Goal: Task Accomplishment & Management: Complete application form

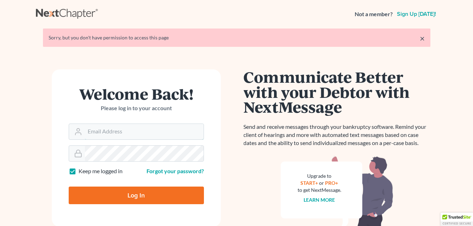
type input "[EMAIL_ADDRESS][DOMAIN_NAME]"
click at [114, 195] on input "Log In" at bounding box center [136, 196] width 135 height 18
type input "Thinking..."
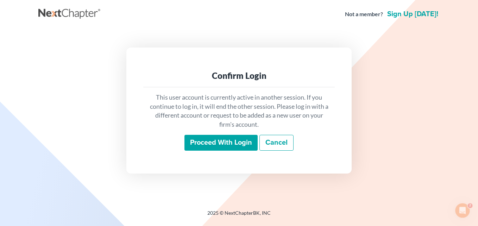
click at [221, 136] on input "Proceed with login" at bounding box center [221, 143] width 73 height 16
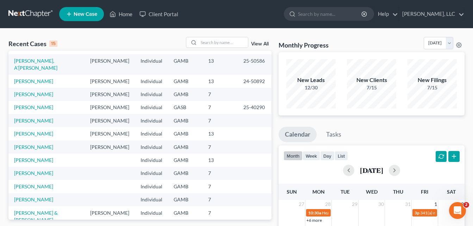
scroll to position [10, 0]
click at [33, 118] on link "Bentley, Sharon" at bounding box center [33, 121] width 39 height 6
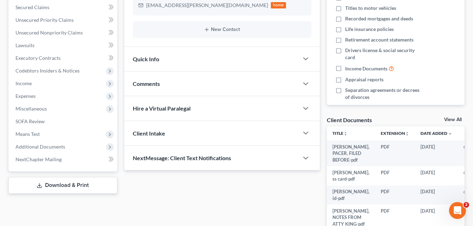
scroll to position [161, 0]
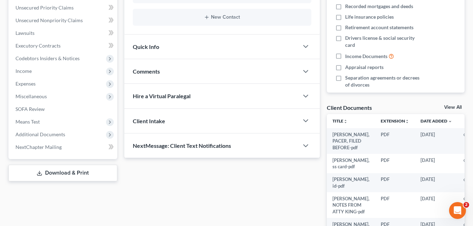
click at [452, 108] on link "View All" at bounding box center [453, 107] width 18 height 5
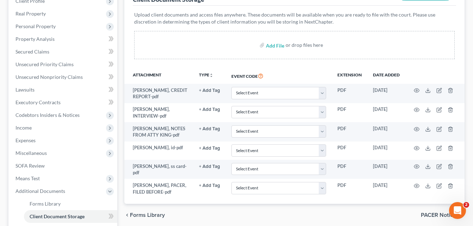
scroll to position [126, 0]
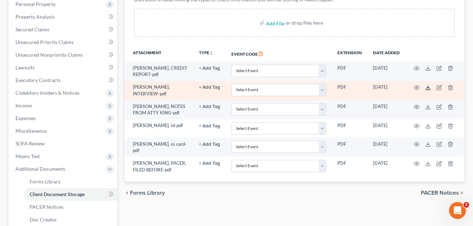
click at [426, 89] on icon at bounding box center [428, 88] width 6 height 6
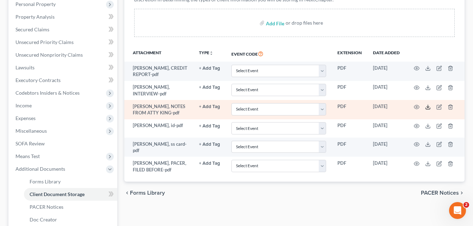
click at [429, 105] on icon at bounding box center [428, 107] width 6 height 6
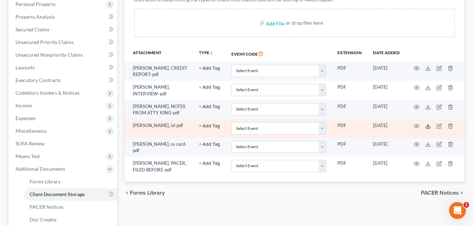
click at [428, 127] on icon at bounding box center [428, 126] width 6 height 6
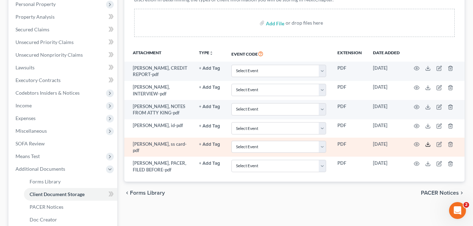
click at [428, 144] on line at bounding box center [428, 143] width 0 height 3
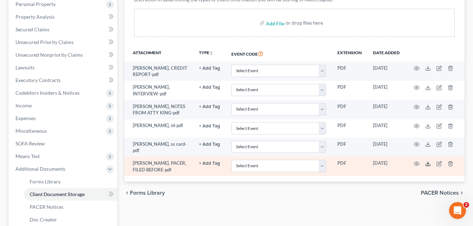
click at [429, 163] on icon at bounding box center [428, 164] width 6 height 6
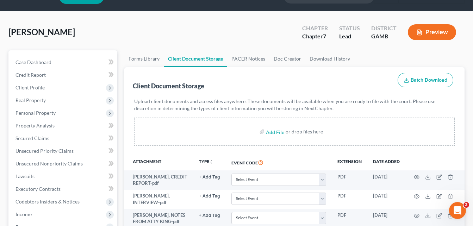
scroll to position [0, 0]
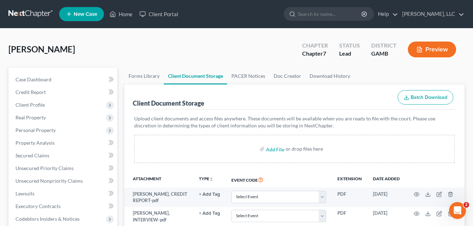
click at [29, 12] on link at bounding box center [30, 14] width 45 height 13
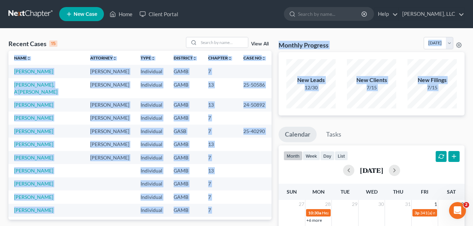
drag, startPoint x: 272, startPoint y: 101, endPoint x: 284, endPoint y: 130, distance: 31.6
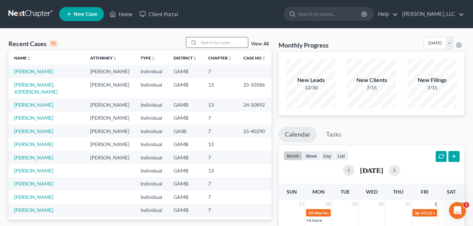
click at [211, 45] on input "search" at bounding box center [223, 42] width 49 height 10
type input "hooks"
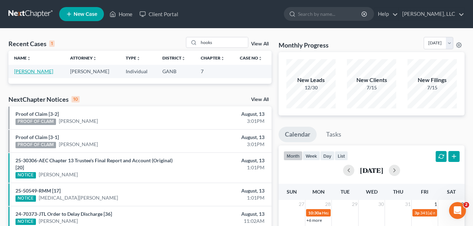
click at [39, 70] on link "Hooks, Lashaun" at bounding box center [33, 71] width 39 height 6
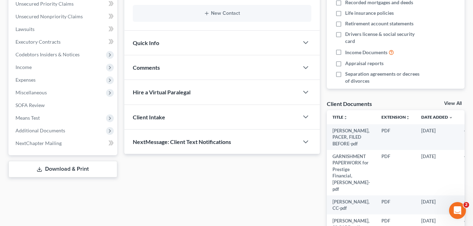
scroll to position [182, 0]
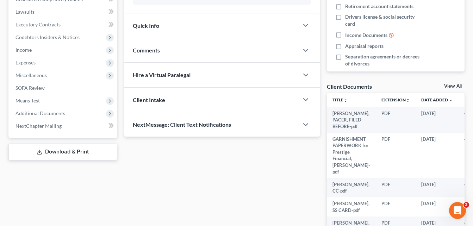
click at [454, 86] on link "View All" at bounding box center [453, 86] width 18 height 5
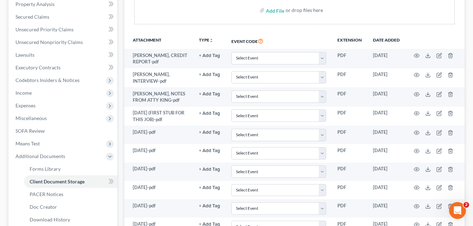
scroll to position [136, 0]
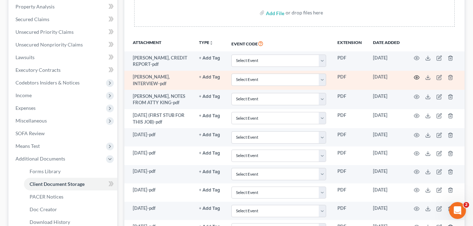
click at [415, 77] on icon "button" at bounding box center [417, 78] width 6 height 6
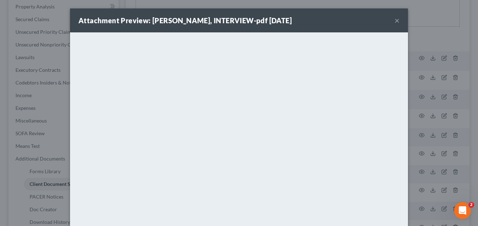
click at [395, 20] on button "×" at bounding box center [397, 20] width 5 height 8
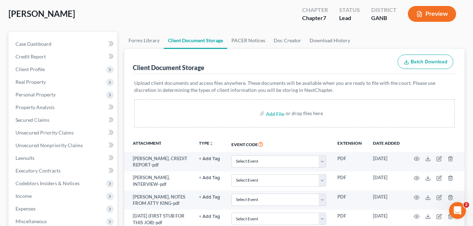
scroll to position [0, 0]
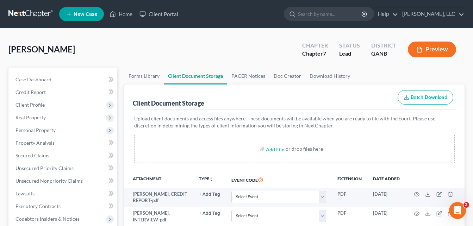
click at [37, 12] on link at bounding box center [30, 14] width 45 height 13
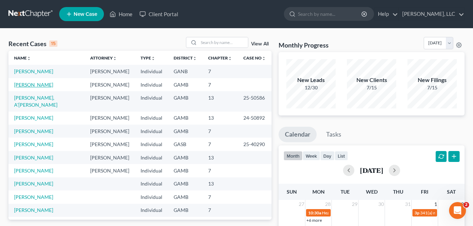
click at [41, 84] on link "[PERSON_NAME]" at bounding box center [33, 85] width 39 height 6
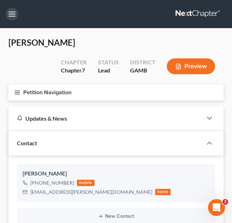
click at [8, 13] on button "button" at bounding box center [12, 14] width 13 height 13
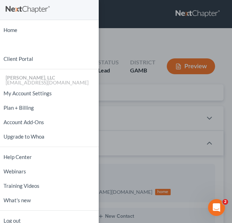
click at [156, 37] on div "Home New Case Client Portal [PERSON_NAME], LLC [EMAIL_ADDRESS][DOMAIN_NAME] My …" at bounding box center [116, 111] width 232 height 223
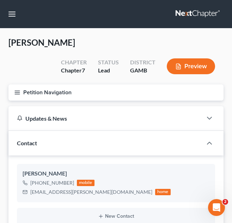
click at [15, 97] on button "Petition Navigation" at bounding box center [115, 93] width 215 height 16
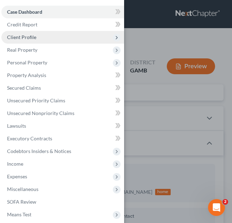
click at [39, 38] on span "Client Profile" at bounding box center [62, 37] width 123 height 13
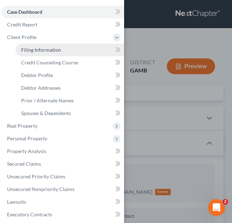
click at [41, 49] on span "Filing Information" at bounding box center [41, 50] width 40 height 6
select select "1"
select select "0"
select select "10"
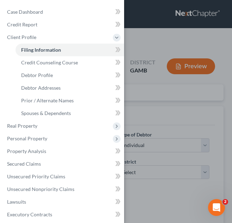
click at [149, 36] on div "Case Dashboard Payments Invoices Payments Payments Credit Report Client Profile" at bounding box center [116, 111] width 232 height 223
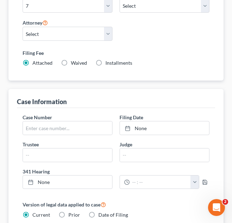
scroll to position [204, 0]
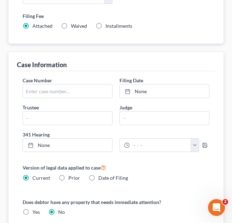
click at [105, 27] on label "Installments Installments" at bounding box center [118, 26] width 27 height 7
click at [108, 27] on input "Installments Installments" at bounding box center [110, 25] width 5 height 5
radio input "true"
radio input "false"
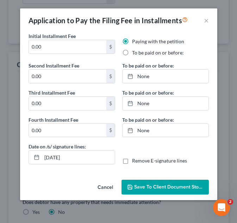
click at [132, 52] on label "To be paid on or before:" at bounding box center [158, 52] width 52 height 7
click at [135, 52] on input "To be paid on or before:" at bounding box center [137, 51] width 5 height 5
radio input "true"
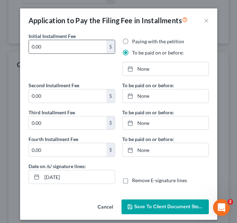
click at [44, 47] on input "0.00" at bounding box center [68, 46] width 78 height 13
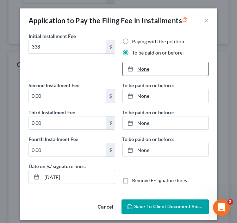
type input "338"
click at [140, 70] on link "None" at bounding box center [166, 68] width 86 height 13
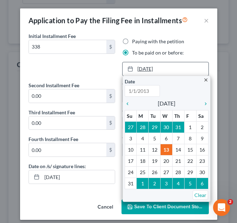
type input "[DATE]"
click at [203, 105] on icon "chevron_right" at bounding box center [203, 104] width 9 height 6
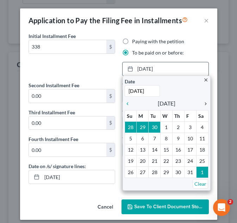
click at [203, 105] on icon "chevron_right" at bounding box center [203, 104] width 9 height 6
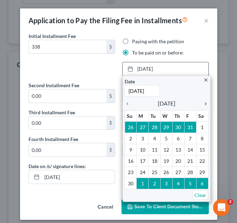
click at [203, 105] on icon "chevron_right" at bounding box center [203, 104] width 9 height 6
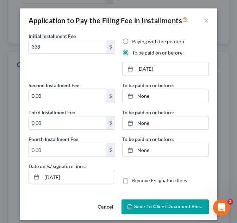
click at [178, 203] on button "Save to Client Document Storage" at bounding box center [165, 207] width 87 height 15
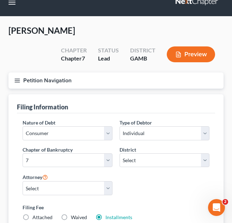
scroll to position [11, 0]
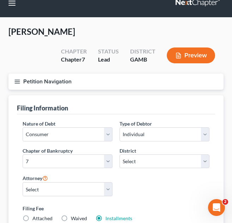
click at [19, 81] on icon "button" at bounding box center [17, 82] width 6 height 6
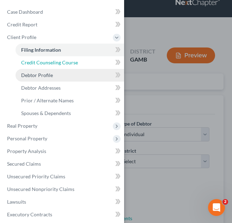
drag, startPoint x: 47, startPoint y: 61, endPoint x: 66, endPoint y: 72, distance: 21.9
click at [47, 61] on span "Credit Counseling Course" at bounding box center [49, 63] width 57 height 6
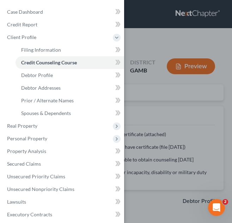
click at [174, 46] on div "Case Dashboard Payments Invoices Payments Payments Credit Report Client Profile" at bounding box center [116, 111] width 232 height 223
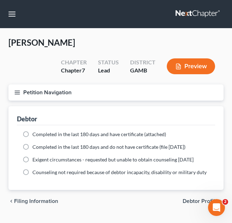
click at [32, 149] on label "Completed in the last 180 days and do not have certificate (file [DATE])" at bounding box center [108, 147] width 153 height 7
click at [35, 148] on input "Completed in the last 180 days and do not have certificate (file [DATE])" at bounding box center [37, 146] width 5 height 5
radio input "true"
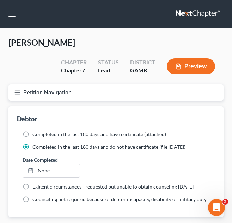
click at [18, 95] on icon "button" at bounding box center [17, 92] width 6 height 6
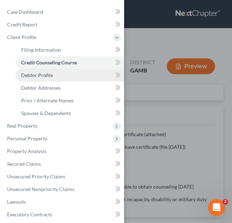
click at [51, 76] on span "Debtor Profile" at bounding box center [37, 75] width 32 height 6
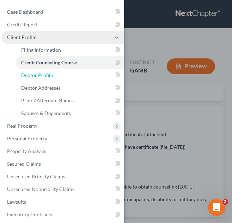
select select "0"
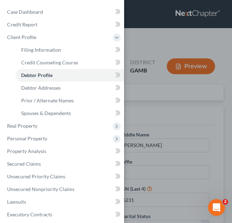
click at [149, 35] on div "Case Dashboard Payments Invoices Payments Payments Credit Report Client Profile" at bounding box center [116, 111] width 232 height 223
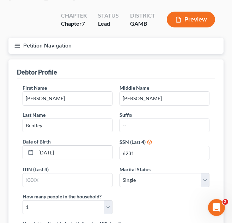
scroll to position [45, 0]
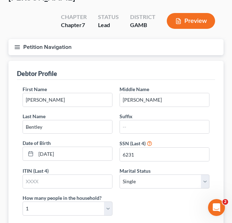
click at [17, 45] on line "button" at bounding box center [17, 45] width 5 height 0
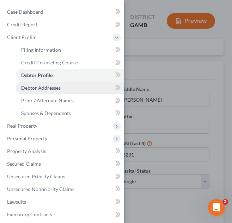
click at [45, 88] on span "Debtor Addresses" at bounding box center [40, 88] width 39 height 6
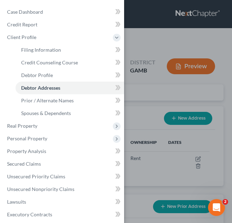
click at [159, 37] on div "Case Dashboard Payments Invoices Payments Payments Credit Report Client Profile" at bounding box center [116, 111] width 232 height 223
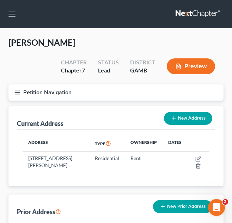
click at [16, 88] on button "Petition Navigation" at bounding box center [115, 93] width 215 height 16
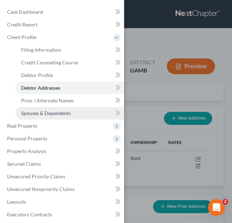
click at [51, 112] on span "Spouses & Dependents" at bounding box center [46, 113] width 50 height 6
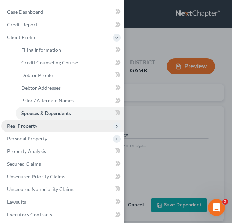
click at [25, 126] on span "Real Property" at bounding box center [22, 126] width 30 height 6
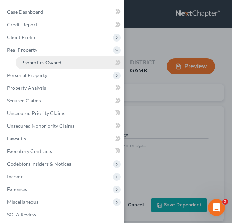
click at [39, 62] on span "Properties Owned" at bounding box center [41, 63] width 40 height 6
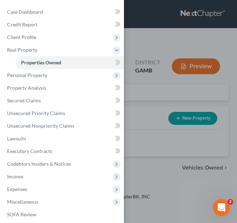
click at [150, 38] on div "Case Dashboard Payments Invoices Payments Payments Credit Report Client Profile" at bounding box center [118, 111] width 237 height 223
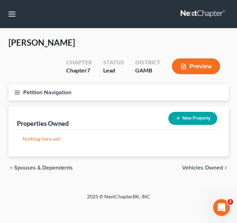
click at [19, 96] on button "Petition Navigation" at bounding box center [118, 93] width 220 height 16
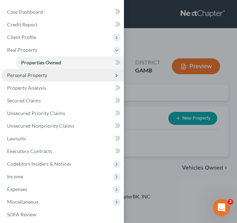
click at [35, 76] on span "Personal Property" at bounding box center [27, 75] width 40 height 6
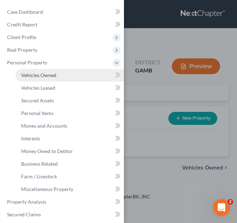
click at [37, 77] on span "Vehicles Owned" at bounding box center [38, 75] width 35 height 6
click at [169, 34] on div "Case Dashboard Payments Invoices Payments Payments Credit Report Client Profile" at bounding box center [118, 111] width 237 height 223
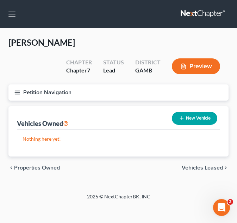
click at [17, 94] on icon "button" at bounding box center [17, 92] width 6 height 6
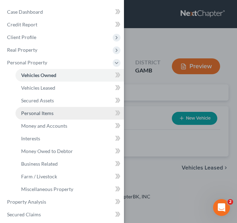
click at [41, 109] on link "Personal Items" at bounding box center [70, 113] width 109 height 13
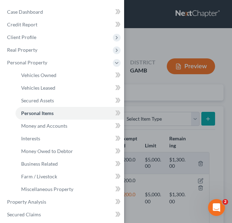
click at [168, 35] on div "Case Dashboard Payments Invoices Payments Payments Credit Report Client Profile" at bounding box center [116, 111] width 232 height 223
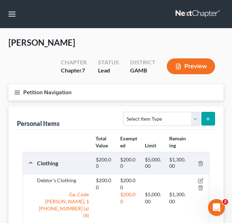
click at [17, 91] on icon "button" at bounding box center [17, 92] width 6 height 6
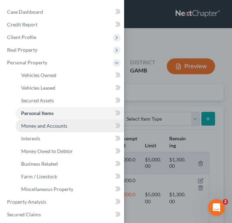
click at [46, 126] on span "Money and Accounts" at bounding box center [44, 126] width 46 height 6
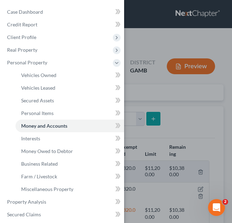
click at [163, 36] on div "Case Dashboard Payments Invoices Payments Payments Credit Report Client Profile" at bounding box center [116, 111] width 232 height 223
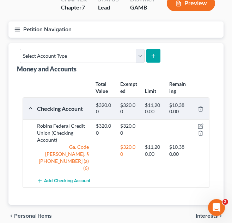
scroll to position [63, 0]
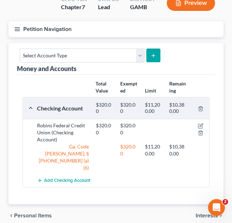
click at [16, 29] on icon "button" at bounding box center [17, 29] width 6 height 6
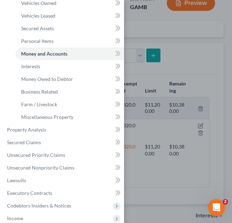
scroll to position [98, 0]
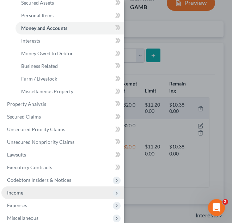
click at [23, 190] on span "Income" at bounding box center [62, 193] width 123 height 13
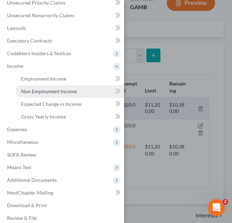
click at [60, 89] on span "Non Employment Income" at bounding box center [49, 91] width 56 height 6
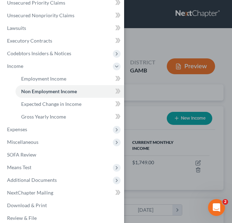
click at [175, 33] on div "Case Dashboard Payments Invoices Payments Payments Credit Report Client Profile" at bounding box center [116, 111] width 232 height 223
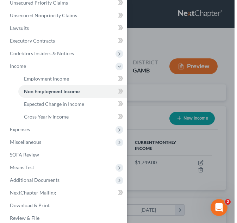
scroll to position [93, 201]
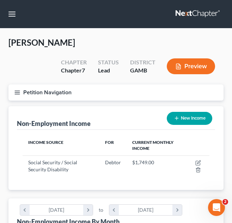
click at [193, 117] on button "New Income" at bounding box center [189, 118] width 45 height 13
select select "0"
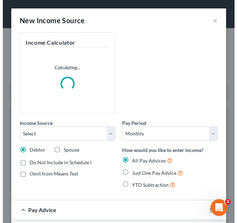
scroll to position [96, 206]
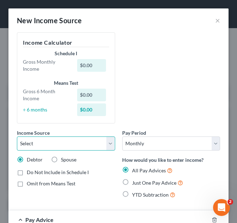
click at [109, 143] on select "Select Unemployment Disability (from employer) Pension Retirement Social Securi…" at bounding box center [66, 144] width 98 height 14
select select "5"
click at [17, 137] on select "Select Unemployment Disability (from employer) Pension Retirement Social Securi…" at bounding box center [66, 144] width 98 height 14
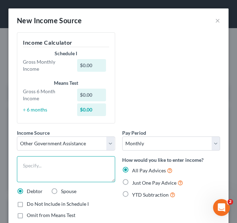
click at [53, 169] on textarea at bounding box center [66, 169] width 98 height 26
type textarea "Food Stamps"
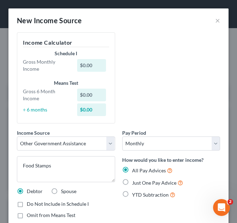
click at [132, 182] on label "Just One Pay Advice" at bounding box center [157, 183] width 51 height 8
click at [135, 182] on input "Just One Pay Advice" at bounding box center [137, 181] width 5 height 5
radio input "true"
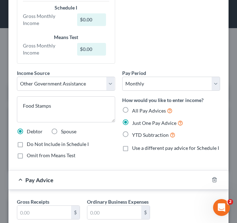
scroll to position [56, 0]
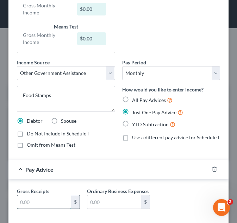
click at [50, 205] on input "text" at bounding box center [44, 202] width 54 height 13
type input "23"
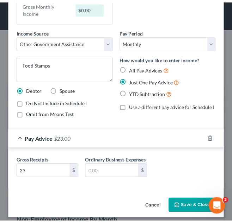
scroll to position [99, 0]
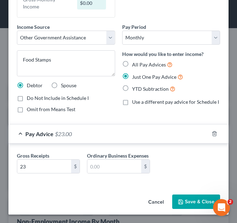
click at [191, 200] on button "Save & Close" at bounding box center [196, 202] width 48 height 15
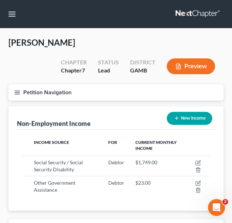
scroll to position [352262, 352154]
click at [14, 93] on icon "button" at bounding box center [17, 92] width 6 height 6
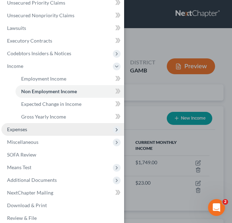
click at [24, 130] on span "Expenses" at bounding box center [17, 129] width 20 height 6
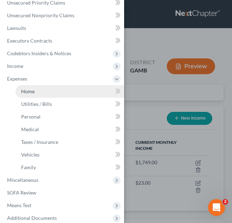
click at [31, 92] on span "Home" at bounding box center [27, 91] width 13 height 6
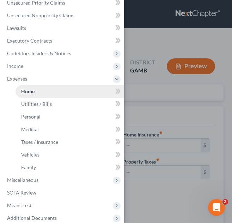
type input "950.00"
type input "0.00"
radio input "true"
type input "0.00"
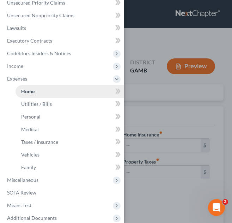
type input "0.00"
click at [31, 92] on span "Home" at bounding box center [27, 91] width 13 height 6
click at [155, 40] on div "Case Dashboard Payments Invoices Payments Payments Credit Report Client Profile" at bounding box center [116, 111] width 232 height 223
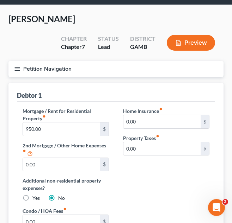
scroll to position [23, 0]
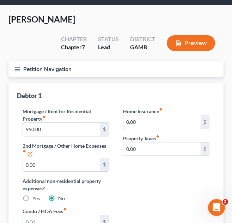
click at [19, 72] on icon "button" at bounding box center [17, 69] width 6 height 6
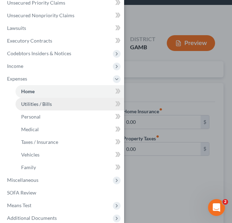
click at [35, 106] on span "Utilities / Bills" at bounding box center [36, 104] width 31 height 6
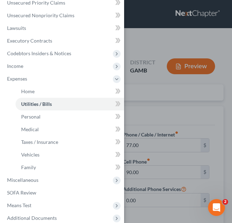
click at [145, 45] on div "Case Dashboard Payments Invoices Payments Payments Credit Report Client Profile" at bounding box center [116, 111] width 232 height 223
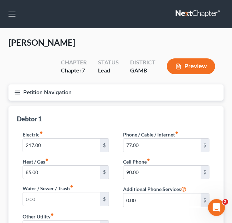
click at [17, 91] on line "button" at bounding box center [17, 91] width 5 height 0
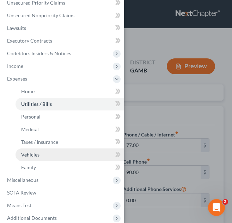
click at [32, 153] on span "Vehicles" at bounding box center [30, 155] width 18 height 6
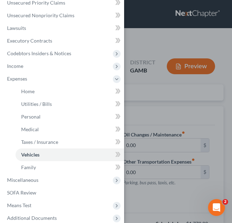
click at [156, 105] on div "Case Dashboard Payments Invoices Payments Payments Credit Report Client Profile" at bounding box center [116, 111] width 232 height 223
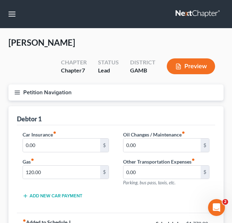
click at [19, 95] on icon "button" at bounding box center [17, 92] width 6 height 6
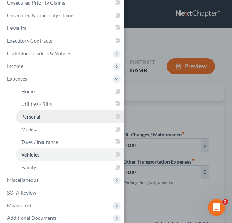
click at [29, 116] on span "Personal" at bounding box center [30, 117] width 19 height 6
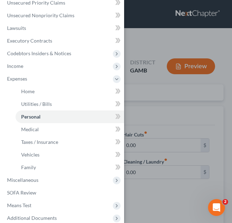
click at [156, 100] on div "Case Dashboard Payments Invoices Payments Payments Credit Report Client Profile" at bounding box center [116, 111] width 232 height 223
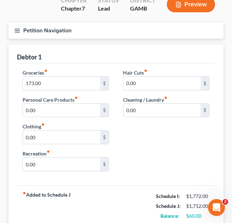
scroll to position [67, 0]
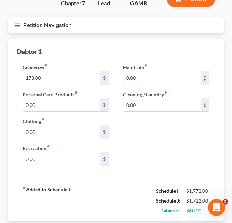
click at [11, 23] on button "Petition Navigation" at bounding box center [115, 25] width 215 height 16
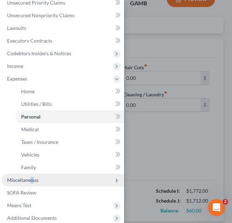
click at [31, 181] on span "Miscellaneous" at bounding box center [22, 180] width 31 height 6
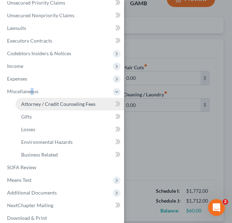
drag, startPoint x: 31, startPoint y: 181, endPoint x: 83, endPoint y: 105, distance: 91.3
click at [83, 105] on span "Attorney / Credit Counseling Fees" at bounding box center [58, 104] width 74 height 6
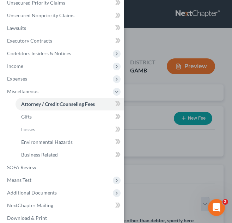
click at [167, 54] on div "Case Dashboard Payments Invoices Payments Payments Credit Report Client Profile" at bounding box center [116, 111] width 232 height 223
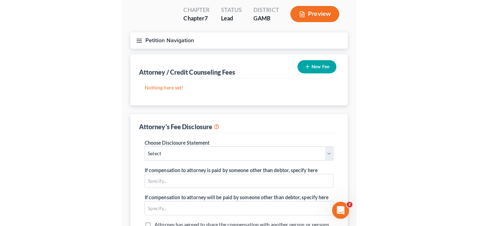
scroll to position [62, 0]
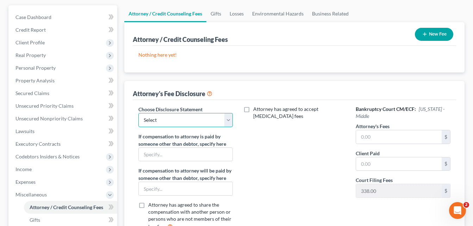
click at [227, 121] on select "Select Disclosure of Compensation of Attorney for Debtor Disclosure of Compensa…" at bounding box center [185, 120] width 95 height 14
select select "0"
click at [138, 113] on select "Select Disclosure of Compensation of Attorney for Debtor Disclosure of Compensa…" at bounding box center [185, 120] width 95 height 14
click at [378, 133] on input "text" at bounding box center [399, 136] width 86 height 13
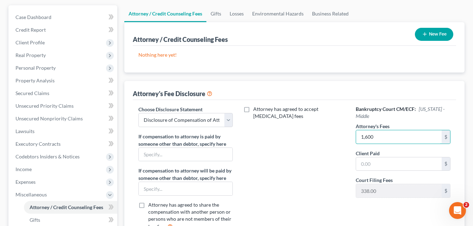
type input "1,600"
click at [437, 35] on button "New Fee" at bounding box center [434, 34] width 38 height 13
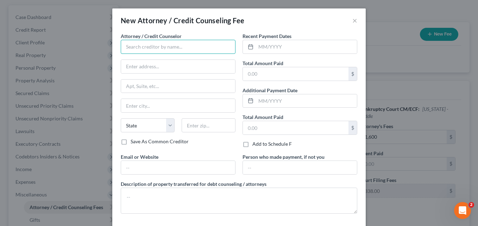
click at [203, 45] on input "text" at bounding box center [178, 47] width 115 height 14
type input "[PERSON_NAME], LLC."
type input "P.O. Box 35"
type input "Bonaire"
select select "10"
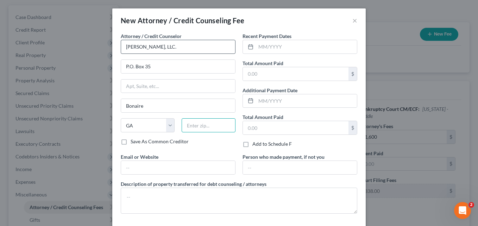
type input "31005"
type input "[EMAIL_ADDRESS][DOMAIN_NAME]"
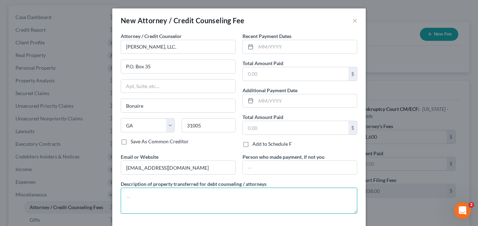
click at [172, 209] on textarea at bounding box center [239, 201] width 237 height 26
type textarea "Attorney's Fees"
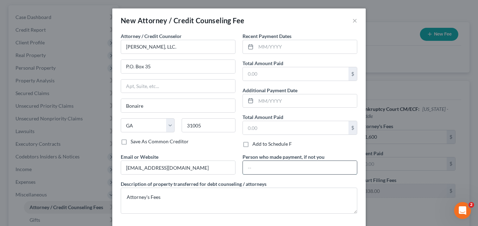
click at [265, 167] on input "text" at bounding box center [300, 167] width 114 height 13
type input "[PERSON_NAME]"
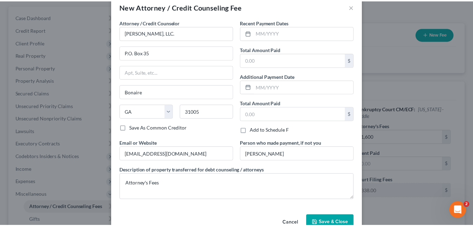
scroll to position [32, 0]
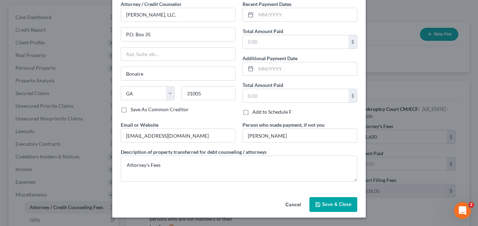
click at [333, 206] on span "Save & Close" at bounding box center [337, 205] width 30 height 6
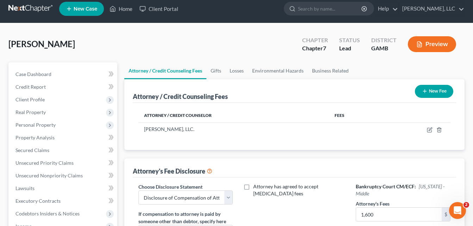
scroll to position [3, 0]
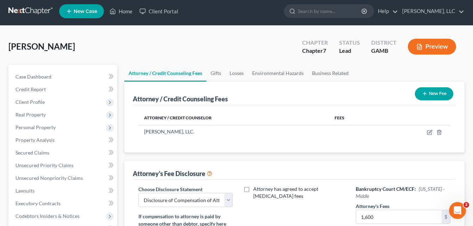
click at [41, 10] on link at bounding box center [30, 11] width 45 height 13
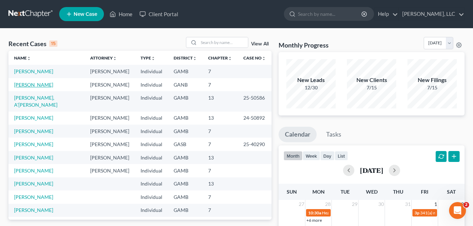
click at [36, 84] on link "[PERSON_NAME]" at bounding box center [33, 85] width 39 height 6
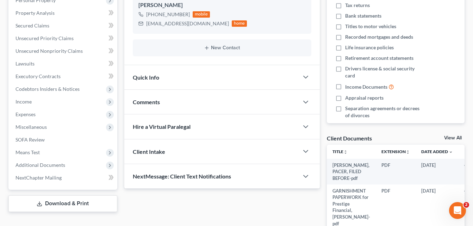
scroll to position [146, 0]
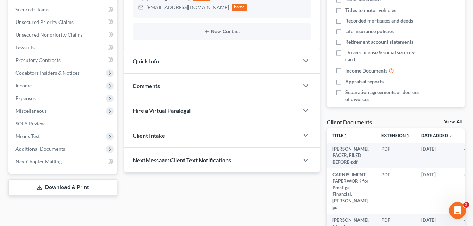
click at [453, 122] on link "View All" at bounding box center [453, 121] width 18 height 5
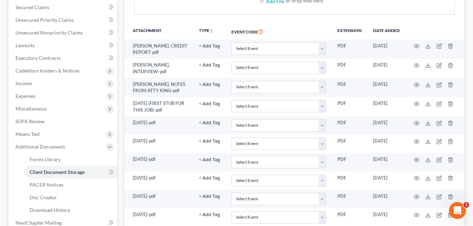
scroll to position [154, 0]
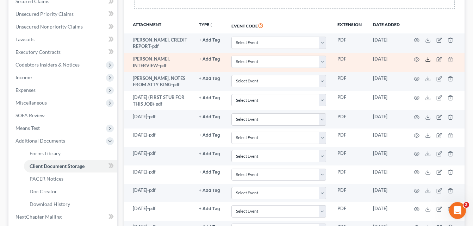
click at [430, 60] on icon at bounding box center [428, 60] width 6 height 6
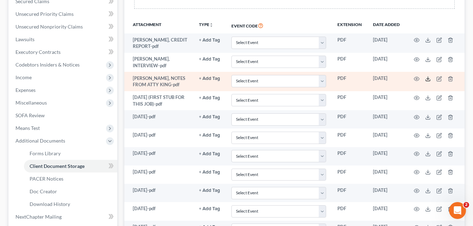
click at [427, 79] on polyline at bounding box center [428, 78] width 2 height 1
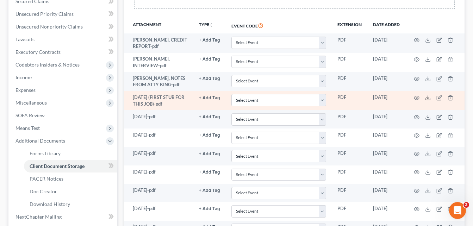
click at [427, 98] on icon at bounding box center [428, 98] width 6 height 6
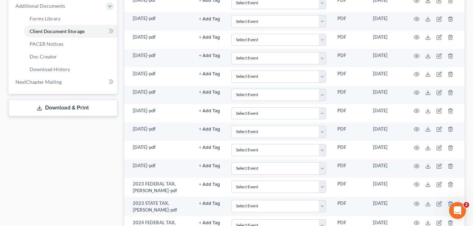
scroll to position [295, 0]
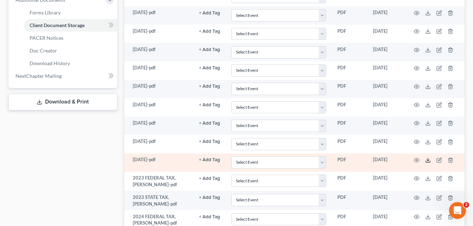
click at [427, 163] on icon at bounding box center [428, 161] width 6 height 6
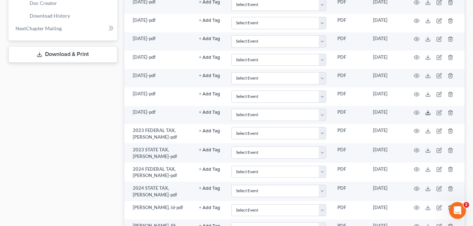
scroll to position [345, 0]
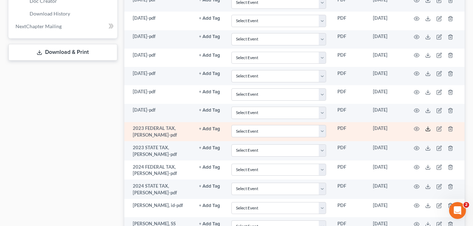
click at [427, 128] on icon at bounding box center [428, 129] width 6 height 6
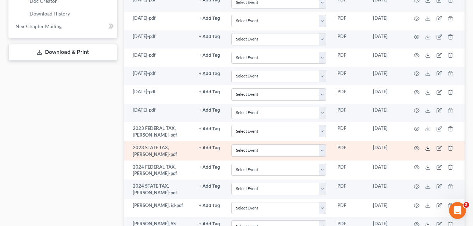
click at [426, 149] on icon at bounding box center [428, 149] width 6 height 6
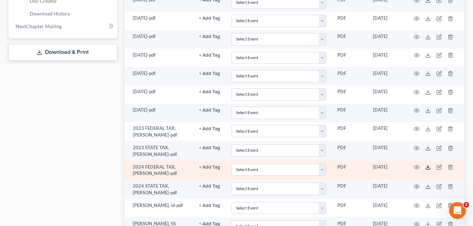
click at [428, 167] on icon at bounding box center [428, 168] width 6 height 6
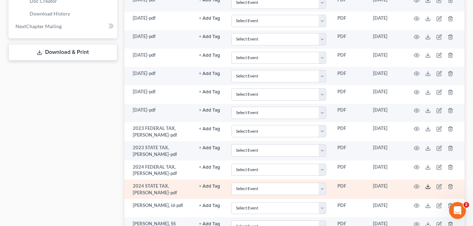
click at [428, 186] on icon at bounding box center [428, 187] width 6 height 6
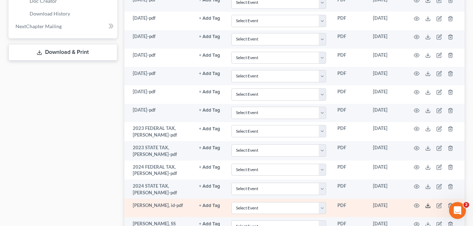
click at [427, 208] on icon at bounding box center [428, 206] width 4 height 1
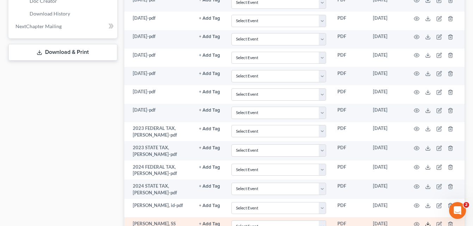
click at [427, 224] on icon at bounding box center [428, 225] width 6 height 6
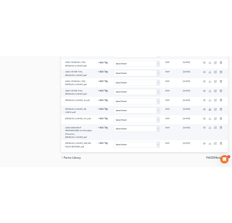
scroll to position [459, 0]
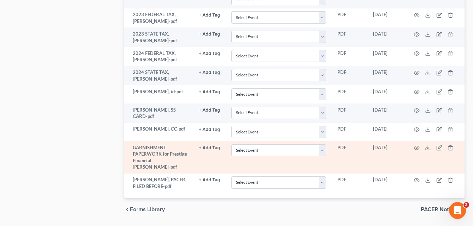
click at [427, 149] on icon at bounding box center [428, 148] width 6 height 6
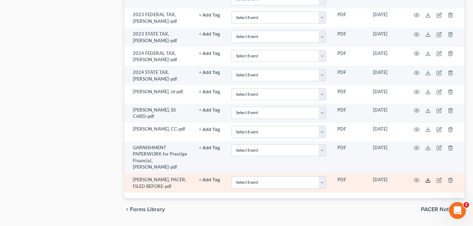
click at [426, 179] on icon at bounding box center [428, 181] width 6 height 6
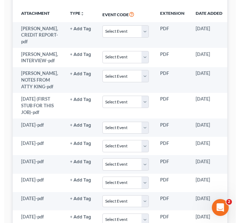
scroll to position [0, 0]
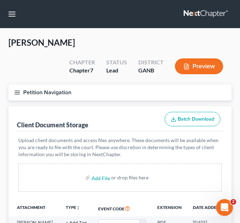
click at [17, 93] on line "button" at bounding box center [17, 93] width 5 height 0
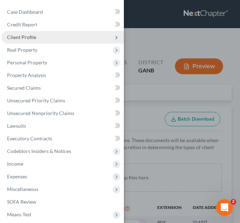
click at [27, 41] on span "Client Profile" at bounding box center [62, 37] width 123 height 13
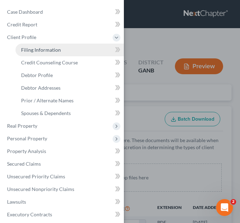
click at [43, 52] on span "Filing Information" at bounding box center [41, 50] width 40 height 6
select select "1"
select select "0"
select select "10"
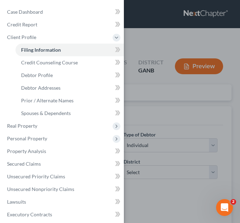
click at [164, 34] on div "Case Dashboard Payments Invoices Payments Payments Credit Report Client Profile" at bounding box center [120, 111] width 240 height 223
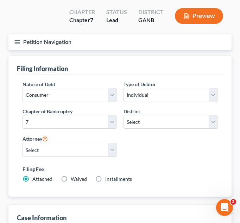
scroll to position [93, 0]
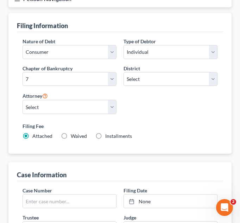
click at [105, 136] on label "Installments Installments" at bounding box center [118, 136] width 27 height 7
click at [108, 136] on input "Installments Installments" at bounding box center [110, 135] width 5 height 5
radio input "true"
radio input "false"
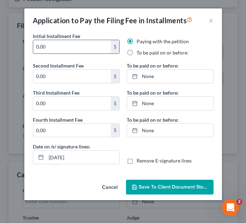
click at [63, 48] on input "0.00" at bounding box center [72, 46] width 78 height 13
type input "338"
click at [136, 51] on label "To be paid on or before:" at bounding box center [162, 52] width 52 height 7
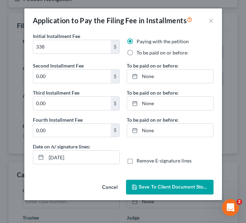
click at [139, 51] on input "To be paid on or before:" at bounding box center [141, 51] width 5 height 5
radio input "true"
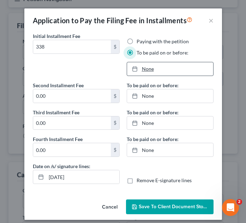
click at [146, 68] on link "None" at bounding box center [170, 68] width 86 height 13
type input "[DATE]"
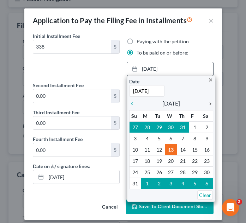
click at [206, 104] on icon "chevron_right" at bounding box center [208, 104] width 9 height 6
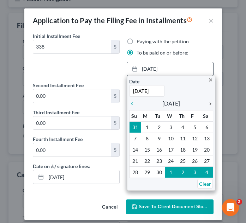
click at [206, 104] on icon "chevron_right" at bounding box center [208, 104] width 9 height 6
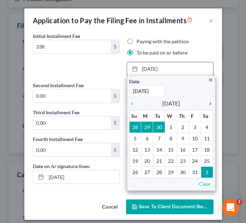
click at [206, 104] on icon "chevron_right" at bounding box center [208, 104] width 9 height 6
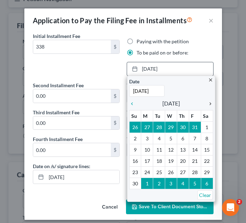
click at [206, 104] on icon "chevron_right" at bounding box center [208, 104] width 9 height 6
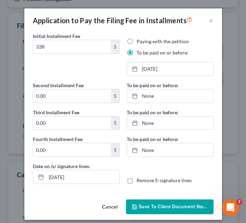
click at [166, 205] on span "Save to Client Document Storage" at bounding box center [175, 207] width 75 height 6
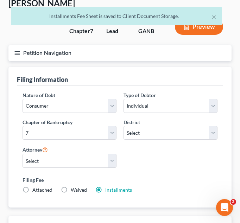
scroll to position [30, 0]
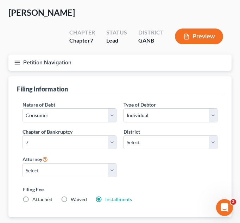
click at [18, 61] on line "button" at bounding box center [17, 61] width 5 height 0
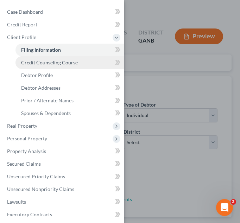
click at [48, 61] on span "Credit Counseling Course" at bounding box center [49, 63] width 57 height 6
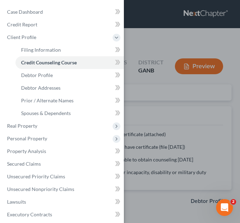
click at [170, 36] on div "Case Dashboard Payments Invoices Payments Payments Credit Report Client Profile" at bounding box center [120, 111] width 240 height 223
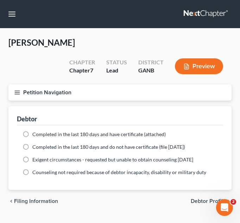
click at [32, 147] on label "Completed in the last 180 days and do not have certificate (file [DATE])" at bounding box center [108, 147] width 153 height 7
click at [35, 147] on input "Completed in the last 180 days and do not have certificate (file [DATE])" at bounding box center [37, 146] width 5 height 5
radio input "true"
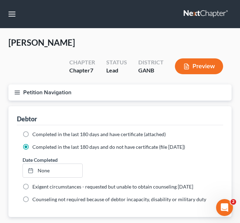
click at [20, 94] on icon "button" at bounding box center [17, 92] width 6 height 6
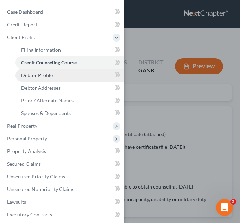
click at [51, 79] on link "Debtor Profile" at bounding box center [70, 75] width 109 height 13
select select "0"
select select "1"
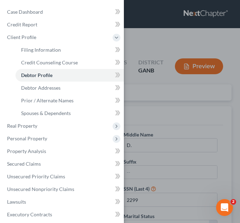
click at [154, 43] on div "Case Dashboard Payments Invoices Payments Payments Credit Report Client Profile" at bounding box center [120, 111] width 240 height 223
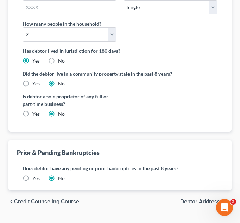
scroll to position [236, 0]
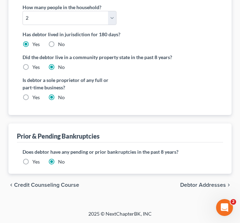
click at [32, 161] on label "Yes" at bounding box center [35, 162] width 7 height 7
click at [35, 161] on input "Yes" at bounding box center [37, 161] width 5 height 5
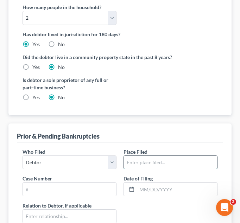
click at [153, 162] on input "text" at bounding box center [170, 162] width 93 height 13
type input "Georgia Middle District"
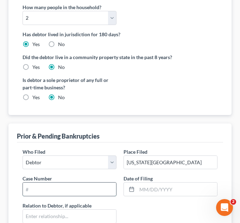
click at [74, 193] on input "text" at bounding box center [69, 189] width 93 height 13
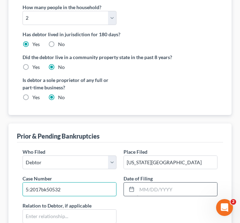
type input "5:2017bk50532"
click at [144, 189] on input "text" at bounding box center [177, 189] width 80 height 13
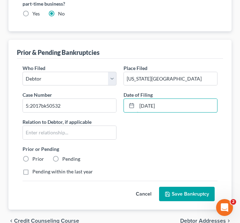
scroll to position [324, 0]
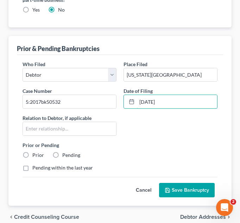
type input "03/09/2017"
click at [32, 156] on label "Prior" at bounding box center [38, 155] width 12 height 7
click at [35, 156] on input "Prior" at bounding box center [37, 154] width 5 height 5
radio input "true"
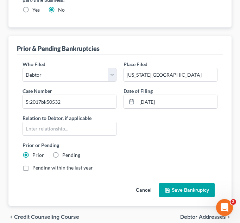
click at [182, 192] on button "Save Bankruptcy" at bounding box center [187, 190] width 56 height 15
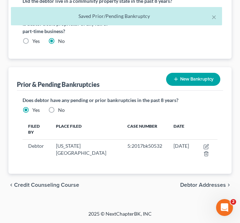
scroll to position [293, 0]
click at [196, 80] on button "New Bankruptcy" at bounding box center [193, 79] width 54 height 13
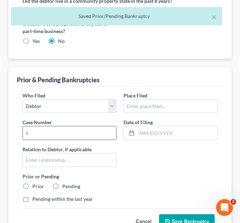
click at [67, 135] on input "text" at bounding box center [69, 132] width 93 height 13
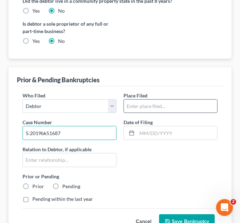
type input "5:2019bk51687"
click at [148, 104] on input "text" at bounding box center [170, 106] width 93 height 13
type input "Georgia Middle District"
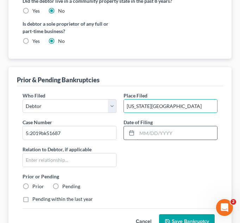
click at [138, 133] on input "text" at bounding box center [177, 132] width 80 height 13
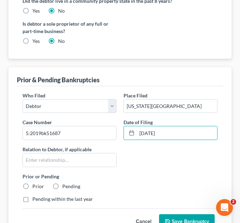
type input "09/12/2019"
click at [32, 189] on label "Prior" at bounding box center [38, 186] width 12 height 7
click at [35, 188] on input "Prior" at bounding box center [37, 185] width 5 height 5
radio input "true"
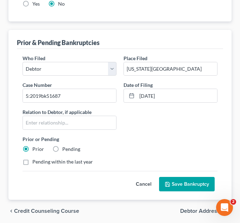
scroll to position [339, 0]
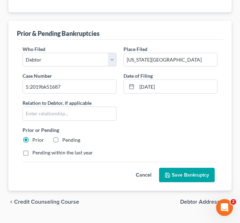
click at [201, 173] on button "Save Bankruptcy" at bounding box center [187, 175] width 56 height 15
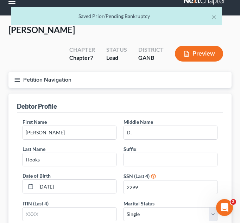
scroll to position [12, 0]
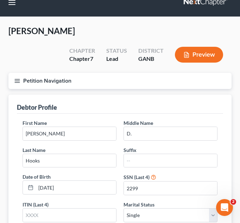
click at [16, 81] on line "button" at bounding box center [17, 81] width 5 height 0
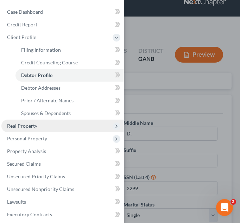
click at [38, 124] on span "Real Property" at bounding box center [62, 126] width 123 height 13
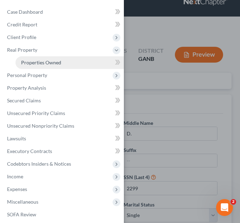
click at [55, 64] on span "Properties Owned" at bounding box center [41, 63] width 40 height 6
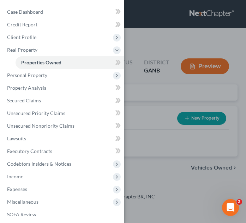
click at [159, 39] on div "Case Dashboard Payments Invoices Payments Payments Credit Report Client Profile" at bounding box center [123, 111] width 246 height 223
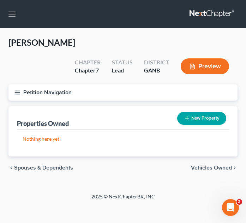
click at [19, 91] on line "button" at bounding box center [17, 91] width 5 height 0
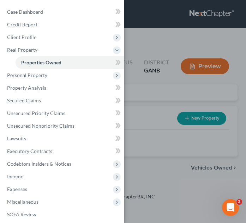
click at [230, 40] on div "Case Dashboard Payments Invoices Payments Payments Credit Report Client Profile" at bounding box center [123, 111] width 246 height 223
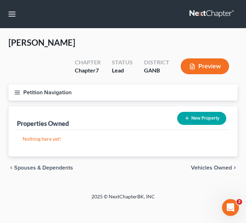
click at [16, 93] on icon "button" at bounding box center [17, 92] width 6 height 6
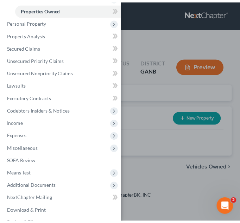
scroll to position [67, 0]
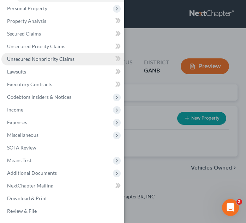
click at [46, 61] on span "Unsecured Nonpriority Claims" at bounding box center [40, 59] width 67 height 6
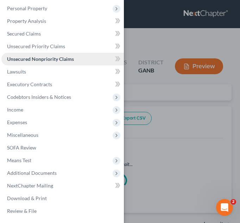
scroll to position [54, 0]
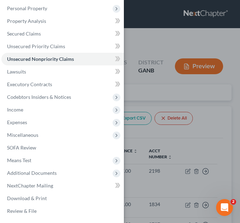
click at [160, 29] on div "Case Dashboard Payments Invoices Payments Payments Credit Report Client Profile" at bounding box center [120, 111] width 240 height 223
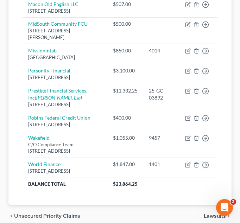
scroll to position [329, 0]
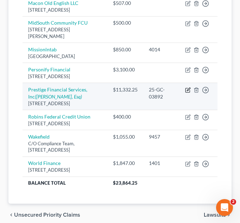
click at [189, 91] on icon "button" at bounding box center [188, 89] width 3 height 3
select select "46"
select select "0"
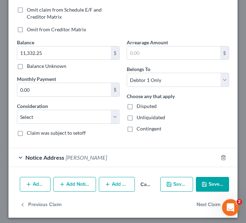
scroll to position [167, 0]
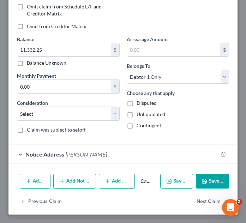
click at [27, 152] on span "Notice Address" at bounding box center [44, 154] width 39 height 7
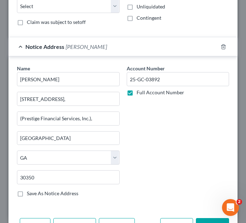
scroll to position [289, 0]
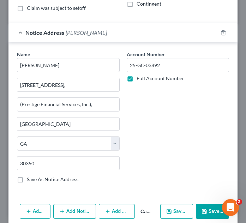
click at [36, 211] on button "Add Action" at bounding box center [35, 211] width 31 height 15
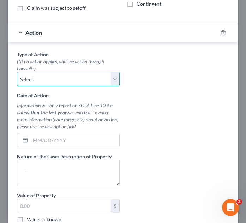
click at [114, 77] on select "Select Repossession Garnishment Foreclosure Personal Injury Attached, Seized, O…" at bounding box center [68, 79] width 103 height 14
select select "1"
click at [17, 72] on select "Select Repossession Garnishment Foreclosure Personal Injury Attached, Seized, O…" at bounding box center [68, 79] width 103 height 14
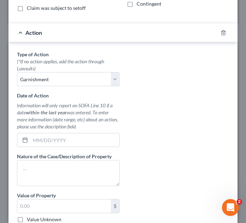
click at [65, 214] on div "$ Value Unknown" at bounding box center [68, 211] width 103 height 24
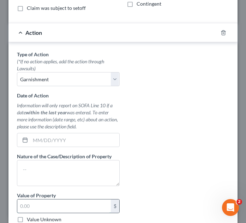
click at [43, 208] on input "text" at bounding box center [63, 206] width 93 height 13
type input "11,332.25"
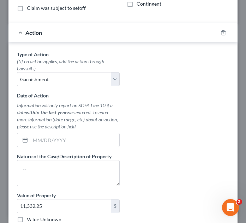
scroll to position [420, 0]
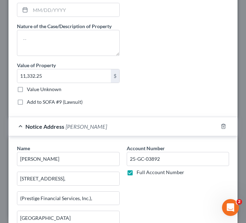
click at [27, 103] on label "Add to SOFA #9 (Lawsuit)" at bounding box center [55, 102] width 56 height 7
click at [30, 103] on input "Add to SOFA #9 (Lawsuit)" at bounding box center [32, 101] width 5 height 5
checkbox input "true"
select select "0"
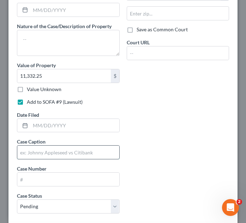
click at [66, 149] on input "text" at bounding box center [68, 152] width 102 height 13
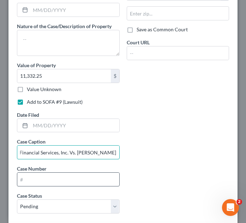
type input "Prestige Financial Services, Inc. Vs. Lashaun Demetrice Hooks"
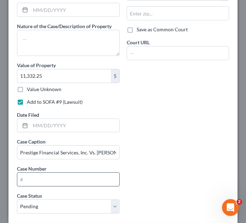
click at [29, 182] on input "text" at bounding box center [68, 179] width 102 height 13
type input "25-GC-03892"
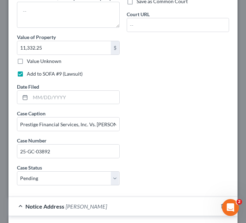
scroll to position [443, 0]
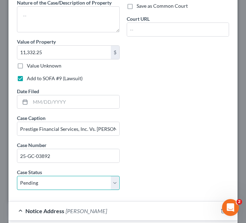
click at [112, 187] on select "Select Pending On Appeal Concluded" at bounding box center [68, 183] width 103 height 14
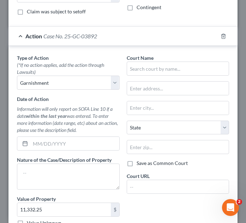
scroll to position [297, 0]
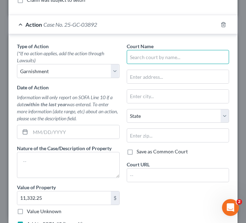
click at [202, 58] on input "text" at bounding box center [177, 57] width 103 height 14
type input "R"
type input "s"
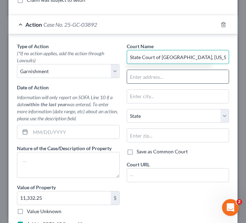
type input "State Court of Gwinnett County, Georgia"
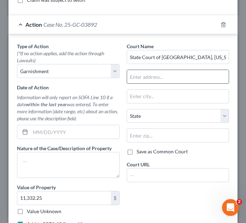
click at [193, 81] on input "text" at bounding box center [178, 76] width 102 height 13
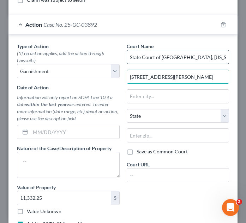
type input "75 Langley Dri"
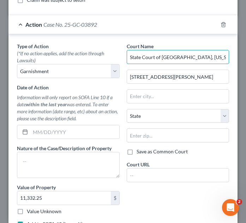
click at [217, 57] on input "State Court of Gwinnett County, Georgia" at bounding box center [177, 57] width 103 height 14
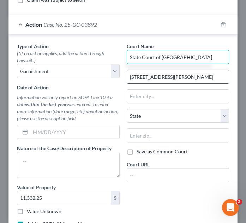
type input "State Court of Gwinnett County"
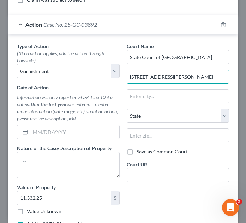
drag, startPoint x: 174, startPoint y: 79, endPoint x: 117, endPoint y: 78, distance: 56.4
click at [117, 78] on div "Type of Action * (*If no action applies, add the action through Lawsuits) Selec…" at bounding box center [122, 192] width 219 height 299
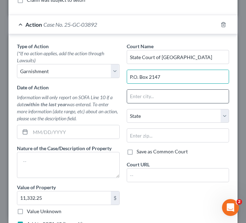
type input "P.O. Box 2147"
click at [166, 99] on input "text" at bounding box center [178, 96] width 102 height 13
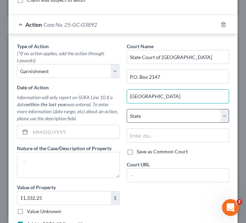
type input "Lawrenceville"
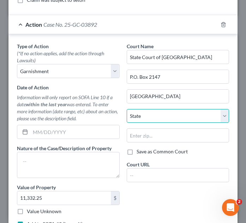
click at [220, 118] on select "State [US_STATE] AK AR AZ CA CO CT DE DC [GEOGRAPHIC_DATA] [GEOGRAPHIC_DATA] GU…" at bounding box center [177, 116] width 103 height 14
click at [126, 109] on select "State [US_STATE] AK AR AZ CA CO CT DE DC [GEOGRAPHIC_DATA] [GEOGRAPHIC_DATA] GU…" at bounding box center [177, 116] width 103 height 14
click at [218, 116] on select "State [US_STATE] AK AR AZ CA CO CT DE DC [GEOGRAPHIC_DATA] [GEOGRAPHIC_DATA] GU…" at bounding box center [177, 116] width 103 height 14
select select "10"
click at [126, 109] on select "State [US_STATE] AK AR AZ CA CO CT DE DC [GEOGRAPHIC_DATA] [GEOGRAPHIC_DATA] GU…" at bounding box center [177, 116] width 103 height 14
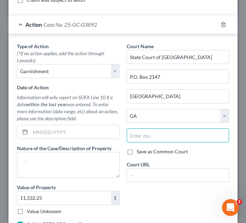
click at [189, 133] on input "text" at bounding box center [177, 136] width 103 height 14
type input "30046"
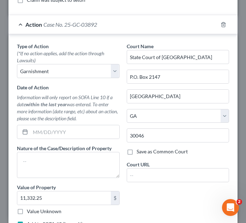
click at [216, 48] on div "Court Name * State Court of Gwinnett County" at bounding box center [177, 53] width 103 height 21
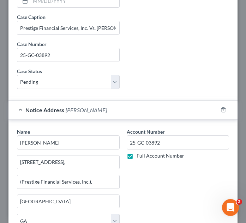
scroll to position [652, 0]
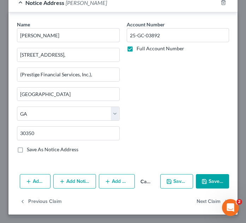
click at [211, 178] on button "Save & Close" at bounding box center [212, 181] width 33 height 15
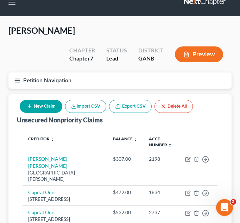
scroll to position [7, 0]
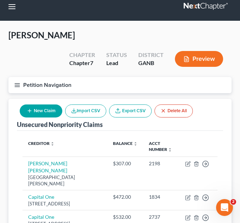
click at [15, 85] on icon "button" at bounding box center [17, 85] width 6 height 6
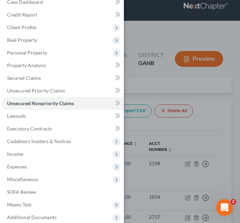
scroll to position [0, 0]
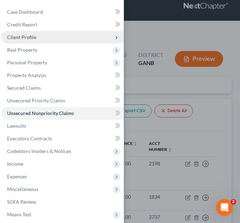
click at [19, 35] on span "Client Profile" at bounding box center [21, 37] width 29 height 6
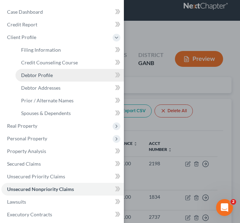
click at [47, 76] on span "Debtor Profile" at bounding box center [37, 75] width 32 height 6
select select "0"
select select "1"
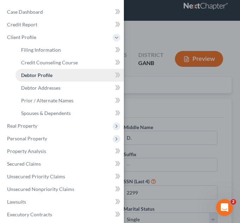
radio input "true"
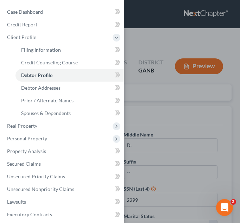
click at [162, 43] on div "Case Dashboard Payments Invoices Payments Payments Credit Report Client Profile" at bounding box center [120, 111] width 240 height 223
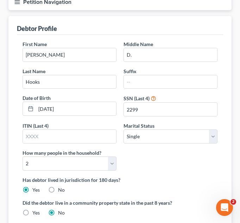
scroll to position [79, 0]
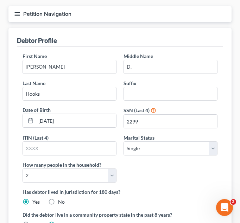
click at [17, 15] on icon "button" at bounding box center [17, 14] width 6 height 6
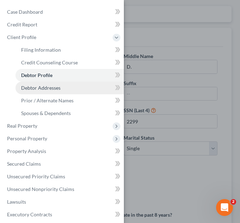
click at [58, 93] on link "Debtor Addresses" at bounding box center [70, 88] width 109 height 13
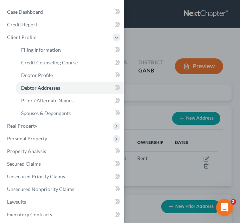
click at [165, 50] on div "Case Dashboard Payments Invoices Payments Payments Credit Report Client Profile" at bounding box center [120, 111] width 240 height 223
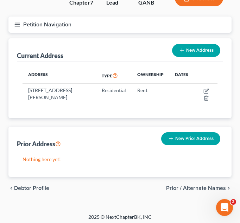
scroll to position [71, 0]
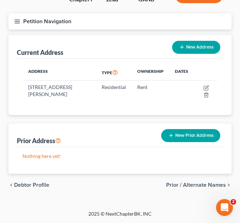
click at [193, 133] on button "New Prior Address" at bounding box center [190, 135] width 59 height 13
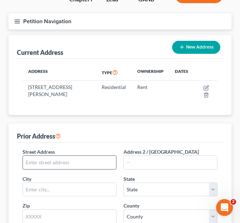
click at [94, 165] on input "text" at bounding box center [69, 162] width 93 height 13
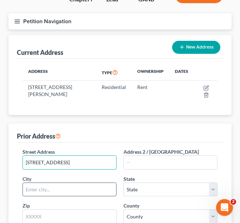
type input "2056 Vineville Ave"
click at [68, 193] on input "text" at bounding box center [69, 189] width 93 height 13
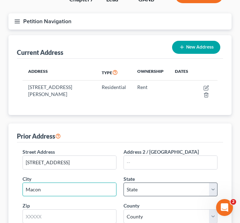
type input "Macon"
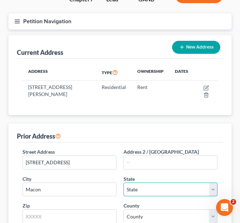
click at [216, 191] on select "State [US_STATE] AK AR AZ CA CO CT DE DC [GEOGRAPHIC_DATA] [GEOGRAPHIC_DATA] GU…" at bounding box center [171, 190] width 94 height 14
select select "10"
click at [124, 183] on select "State [US_STATE] AK AR AZ CA CO CT DE DC [GEOGRAPHIC_DATA] [GEOGRAPHIC_DATA] GU…" at bounding box center [171, 190] width 94 height 14
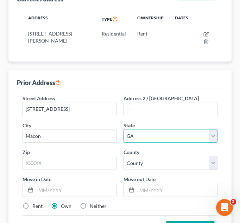
scroll to position [128, 0]
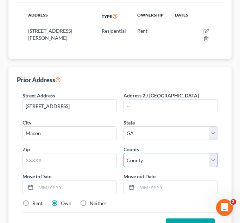
click at [215, 163] on select "County Appling County Atkinson County Bacon County Baker County Baldwin County …" at bounding box center [171, 160] width 94 height 14
select select "10"
click at [124, 153] on select "County Appling County Atkinson County Bacon County Baker County Baldwin County …" at bounding box center [171, 160] width 94 height 14
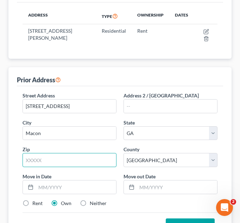
click at [75, 162] on input "text" at bounding box center [70, 160] width 94 height 14
type input "31204"
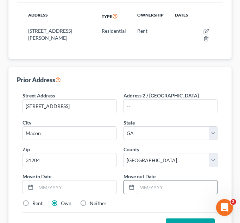
click at [142, 190] on input "text" at bounding box center [177, 187] width 80 height 13
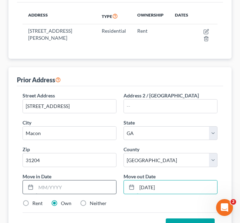
type input "06/01/2024"
